Goal: Find specific page/section: Find specific page/section

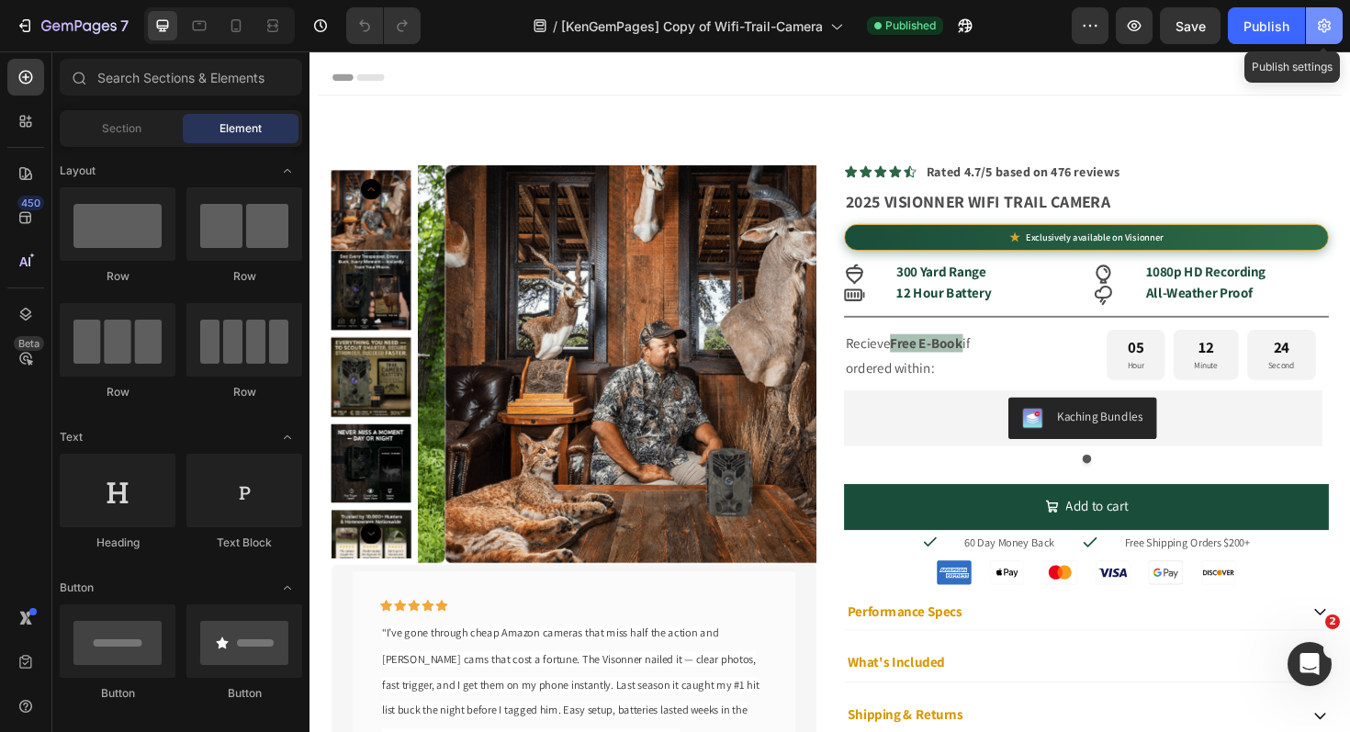
click at [1336, 26] on button "button" at bounding box center [1324, 25] width 37 height 37
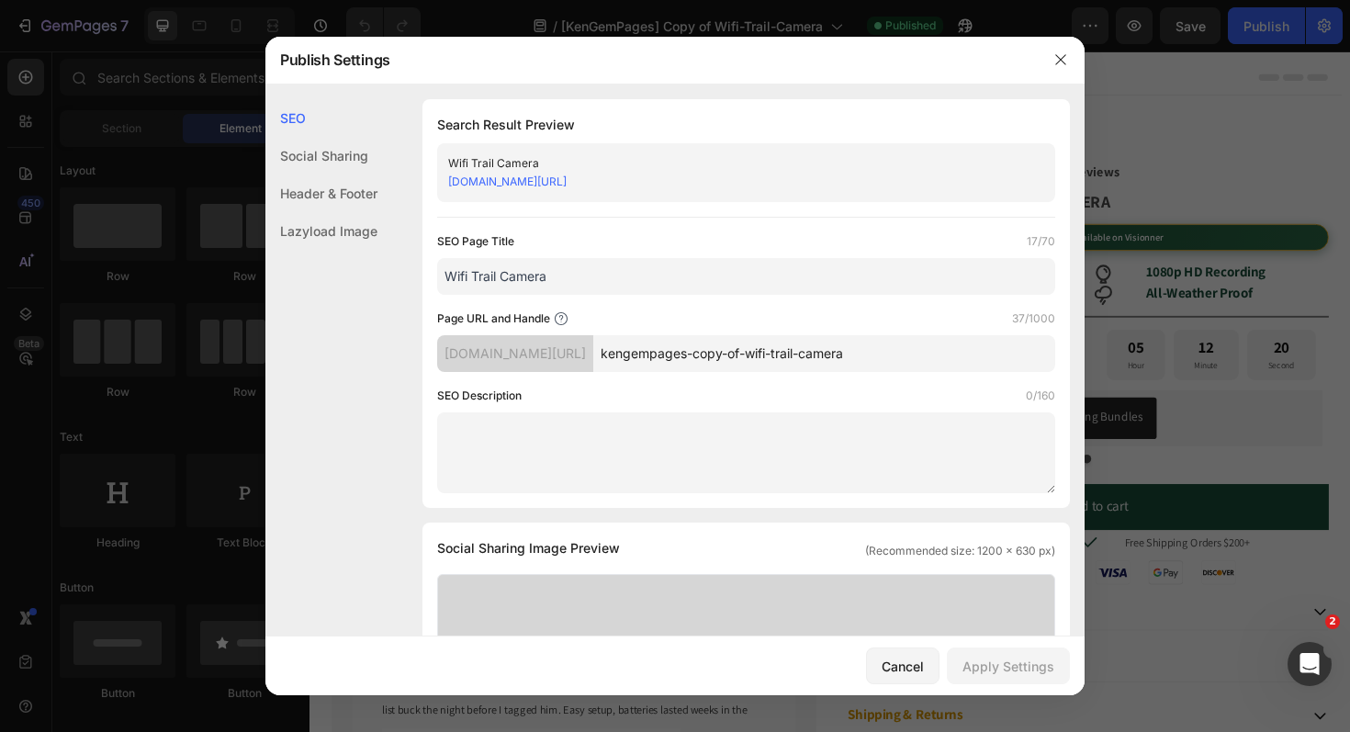
click at [567, 180] on link "[DOMAIN_NAME][URL]" at bounding box center [507, 182] width 118 height 14
click at [1195, 88] on div at bounding box center [675, 366] width 1350 height 732
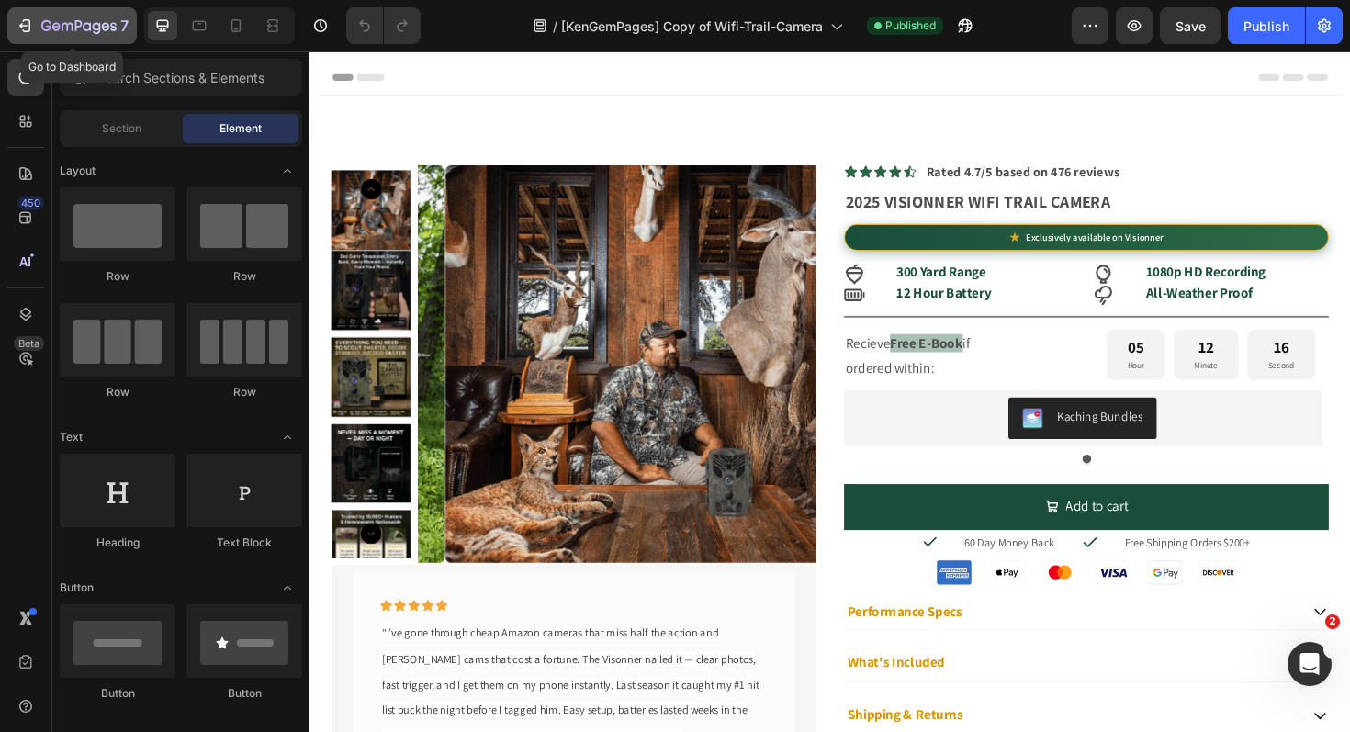
click at [15, 30] on button "7" at bounding box center [72, 25] width 130 height 37
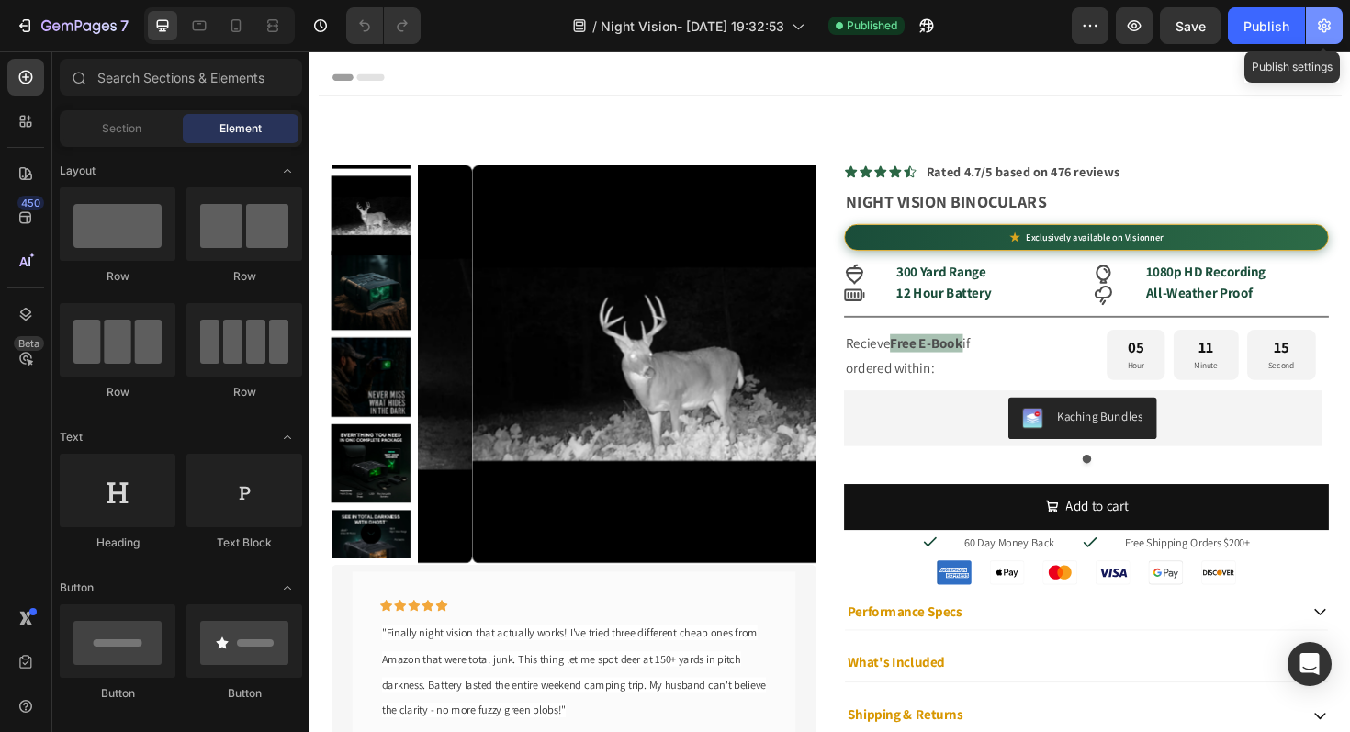
click at [1334, 25] on button "button" at bounding box center [1324, 25] width 37 height 37
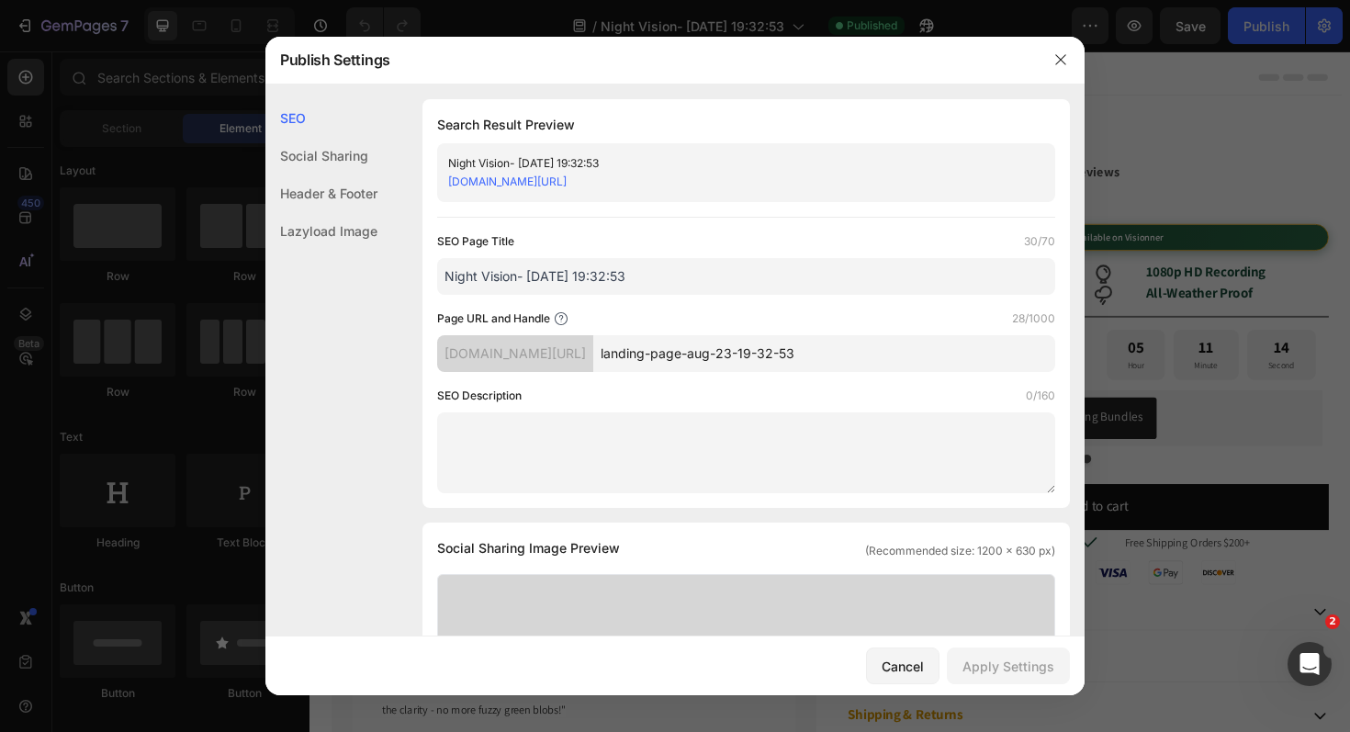
click at [547, 192] on div "Night Vision- Aug 23, 19:32:53 visonner.myshopify.com/pages/landing-page-aug-23…" at bounding box center [746, 172] width 618 height 59
click at [554, 180] on link "visonner.myshopify.com/pages/landing-page-aug-23-19-32-53" at bounding box center [507, 182] width 118 height 14
click at [567, 175] on link "visonner.myshopify.com/pages/landing-page-aug-23-19-32-53" at bounding box center [507, 182] width 118 height 14
click at [1065, 55] on icon "button" at bounding box center [1061, 59] width 15 height 15
